Goal: Find specific page/section: Find specific page/section

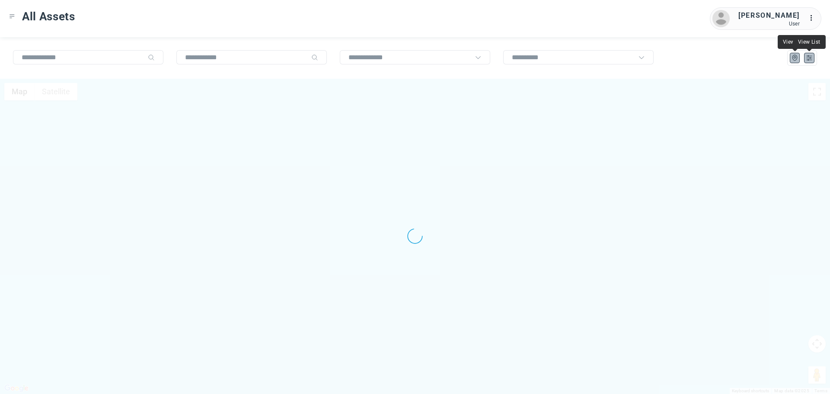
click at [806, 57] on icon "List" at bounding box center [809, 58] width 8 height 8
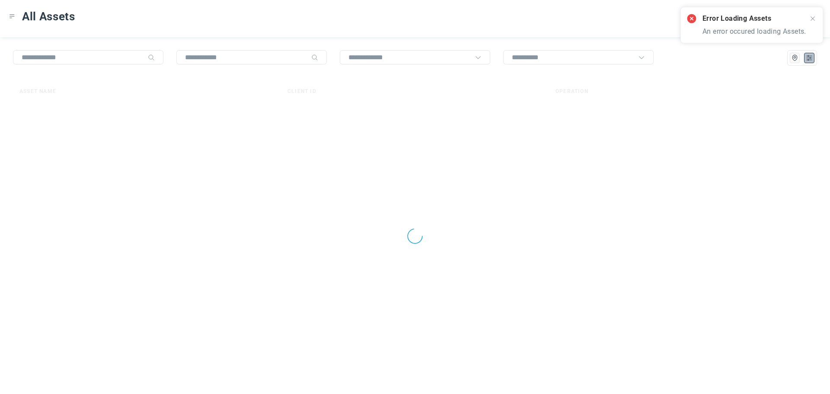
click at [12, 14] on icon "Toggle Menu" at bounding box center [12, 16] width 6 height 6
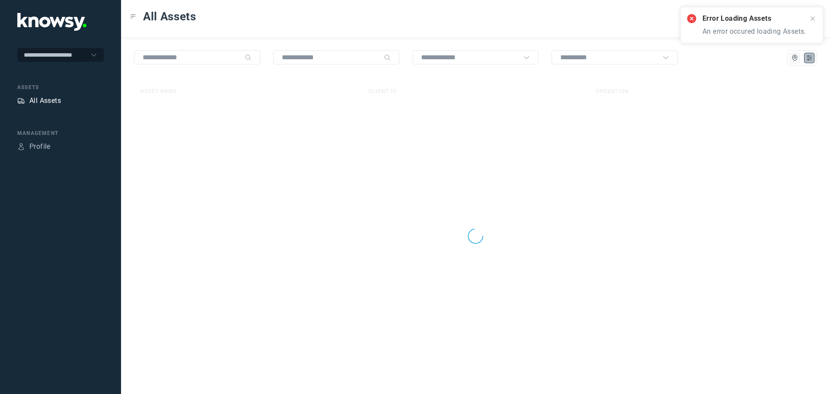
click at [34, 99] on div "All Assets" at bounding box center [45, 100] width 32 height 10
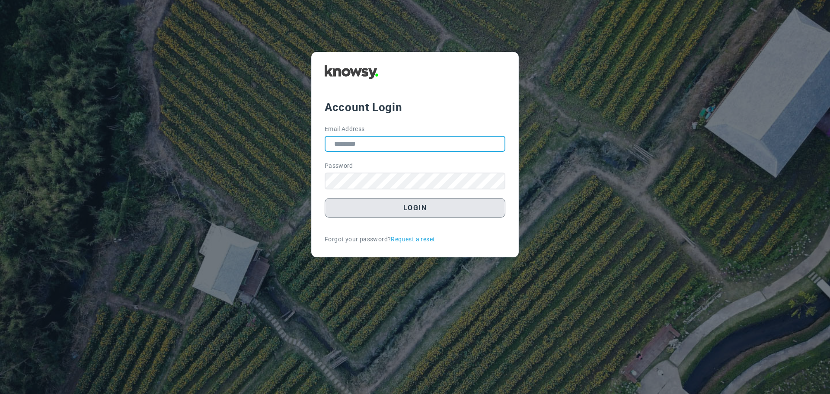
type input "**********"
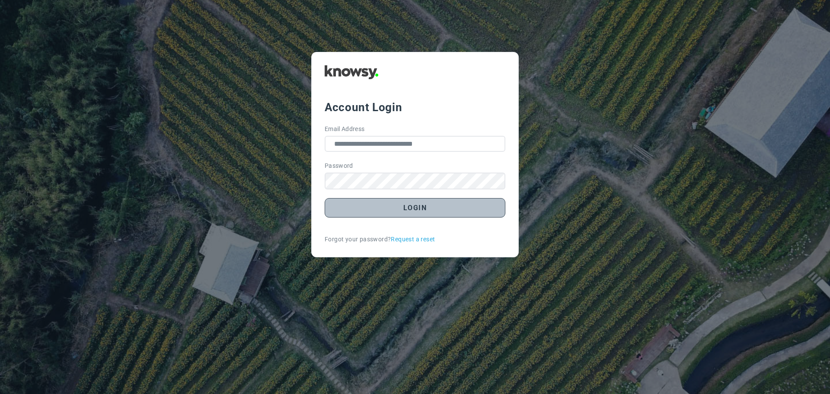
click at [386, 201] on button "Login" at bounding box center [414, 207] width 181 height 19
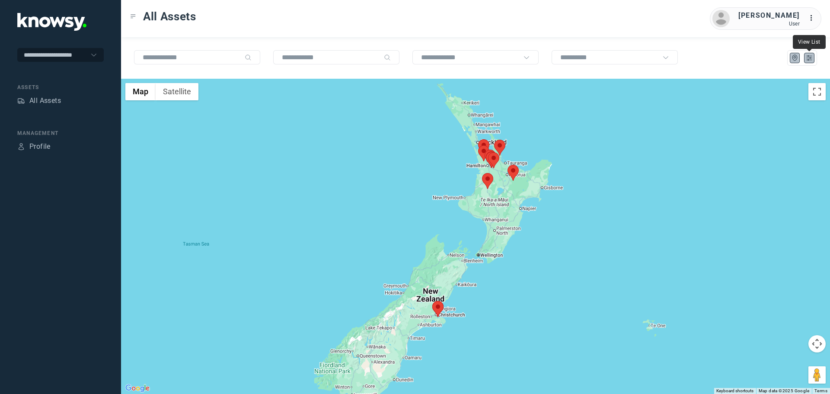
click at [808, 61] on icon "List" at bounding box center [809, 58] width 8 height 8
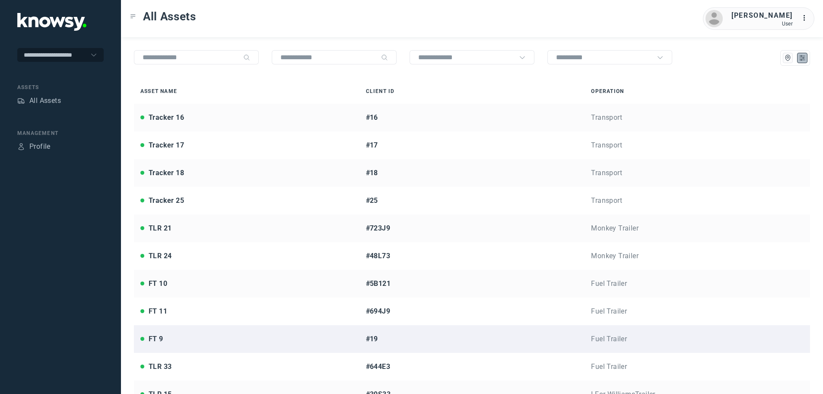
click at [229, 337] on div "FT 9" at bounding box center [246, 339] width 213 height 10
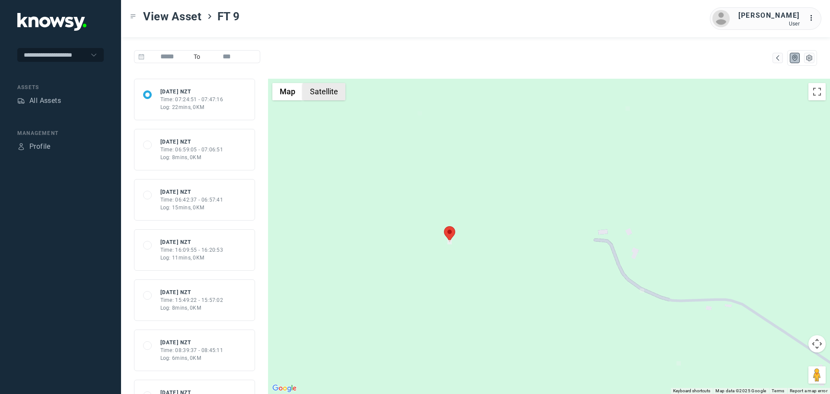
click at [337, 94] on button "Satellite" at bounding box center [323, 91] width 43 height 17
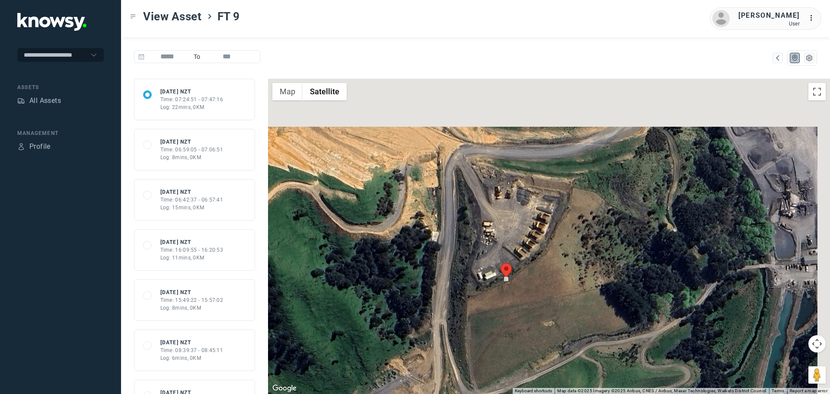
drag, startPoint x: 592, startPoint y: 153, endPoint x: 565, endPoint y: 268, distance: 118.5
click at [571, 267] on div at bounding box center [549, 236] width 562 height 315
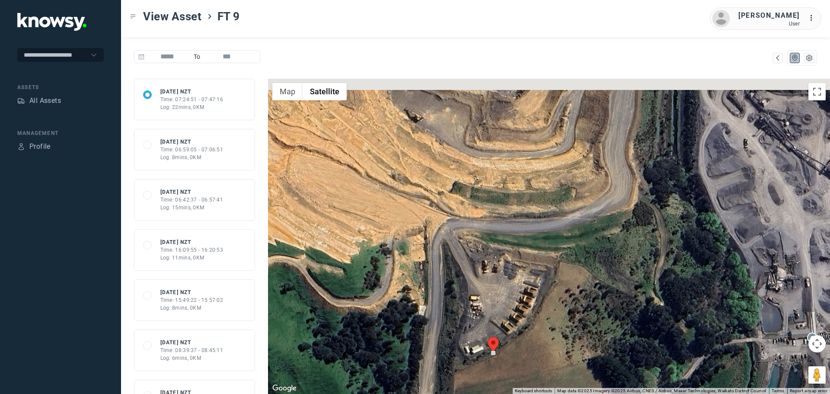
drag, startPoint x: 638, startPoint y: 181, endPoint x: 632, endPoint y: 213, distance: 32.1
click at [632, 213] on div at bounding box center [549, 236] width 562 height 315
